Goal: Find specific page/section: Find specific page/section

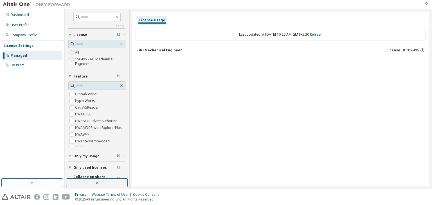
click at [266, 196] on div "Privacy Website Terms of Use Cookie Consent © 2025 Altair Engineering, Inc. All…" at bounding box center [216, 197] width 432 height 16
click at [136, 50] on icon "button" at bounding box center [137, 50] width 3 height 3
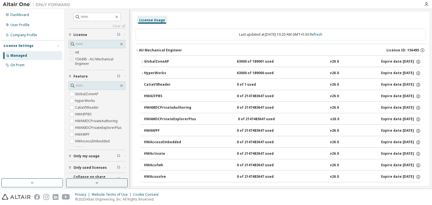
click at [144, 61] on icon "button" at bounding box center [142, 61] width 3 height 3
